Goal: Find contact information: Find contact information

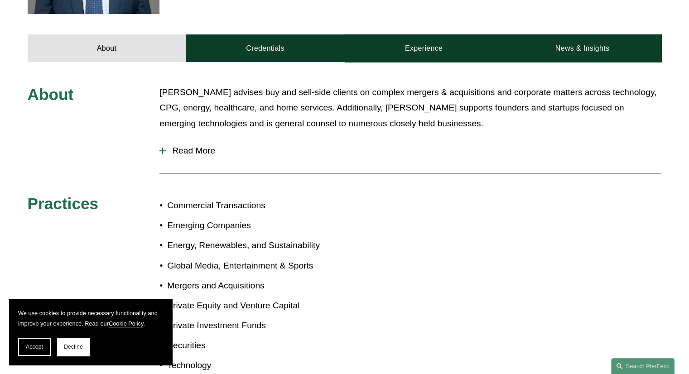
scroll to position [362, 0]
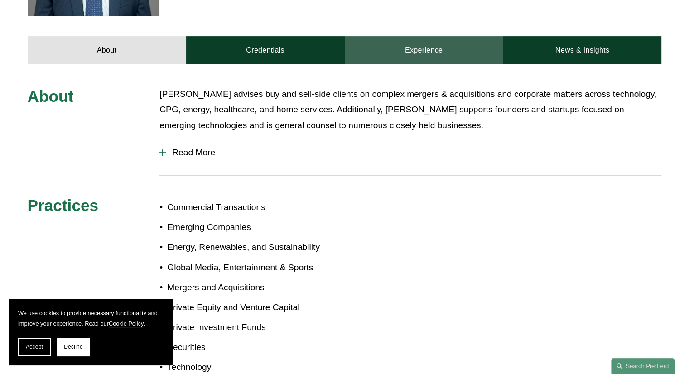
click at [407, 55] on link "Experience" at bounding box center [424, 49] width 159 height 27
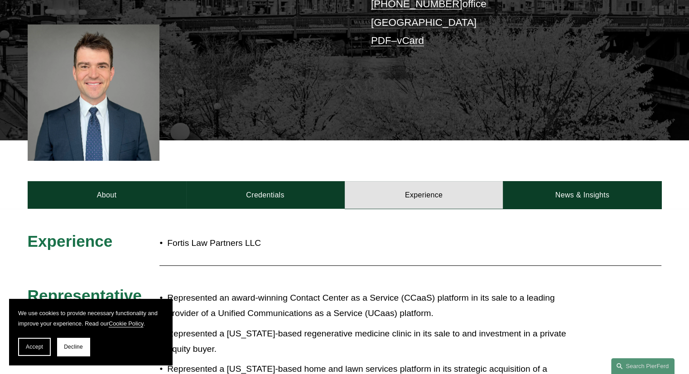
scroll to position [216, 0]
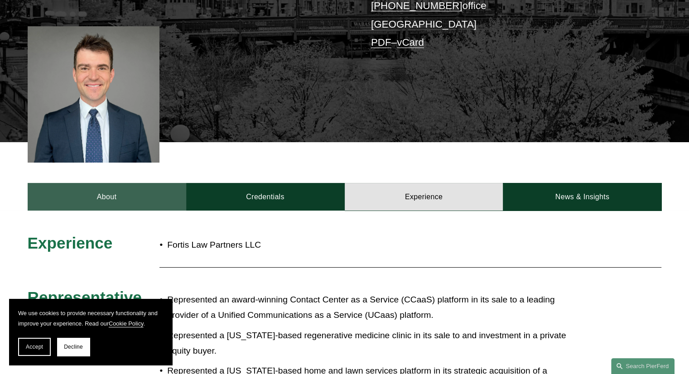
click at [107, 195] on link "About" at bounding box center [107, 196] width 159 height 27
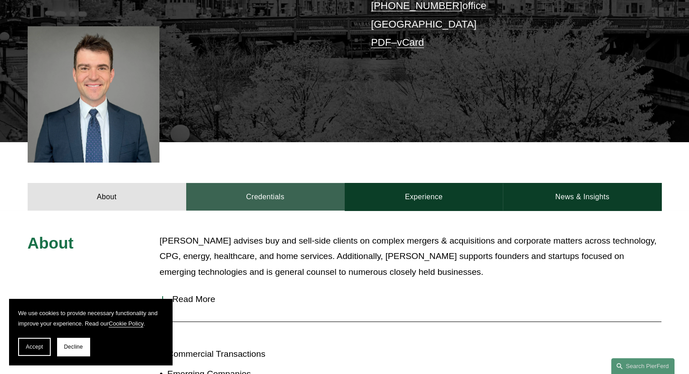
click at [254, 195] on link "Credentials" at bounding box center [265, 196] width 159 height 27
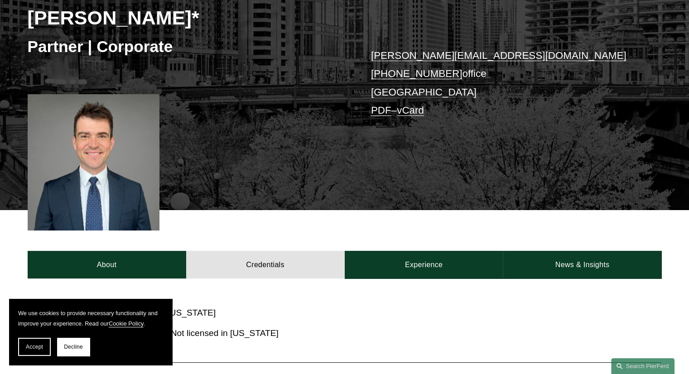
scroll to position [0, 0]
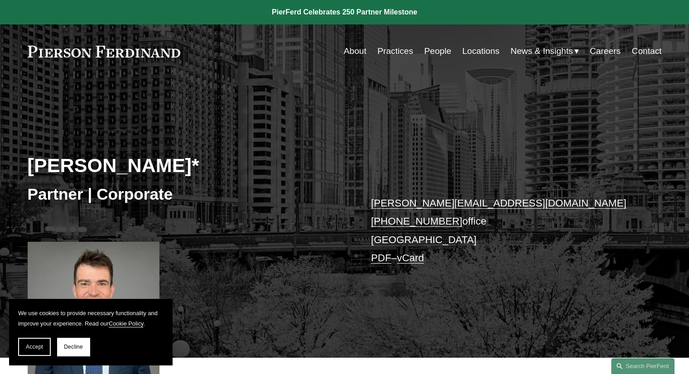
click at [371, 203] on link "[PERSON_NAME][EMAIL_ADDRESS][DOMAIN_NAME]" at bounding box center [499, 203] width 256 height 11
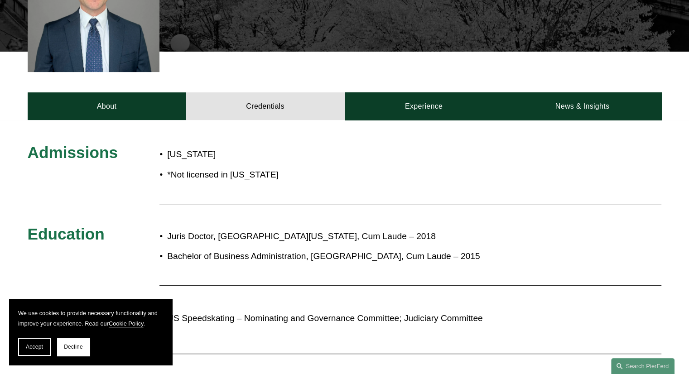
scroll to position [260, 0]
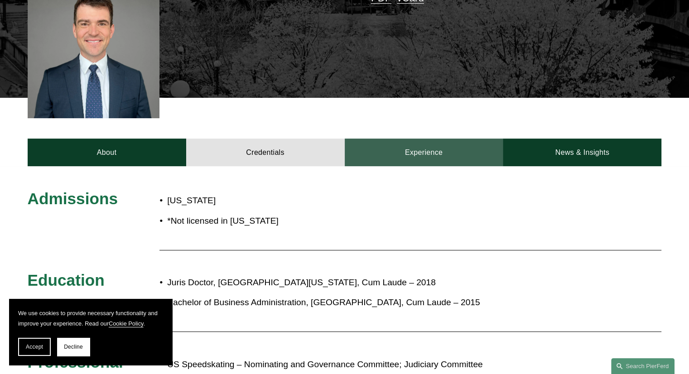
click at [441, 149] on link "Experience" at bounding box center [424, 152] width 159 height 27
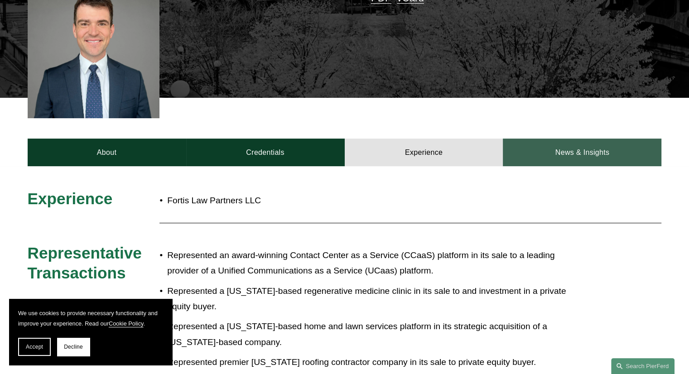
click at [546, 158] on link "News & Insights" at bounding box center [582, 152] width 159 height 27
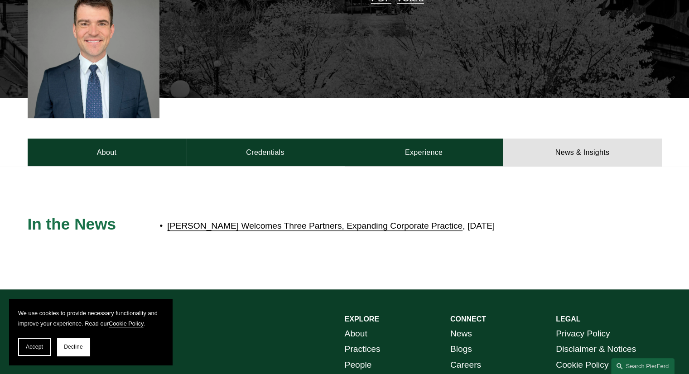
click at [417, 225] on link "[PERSON_NAME] Welcomes Three Partners, Expanding Corporate Practice" at bounding box center [314, 226] width 295 height 10
